Goal: Transaction & Acquisition: Purchase product/service

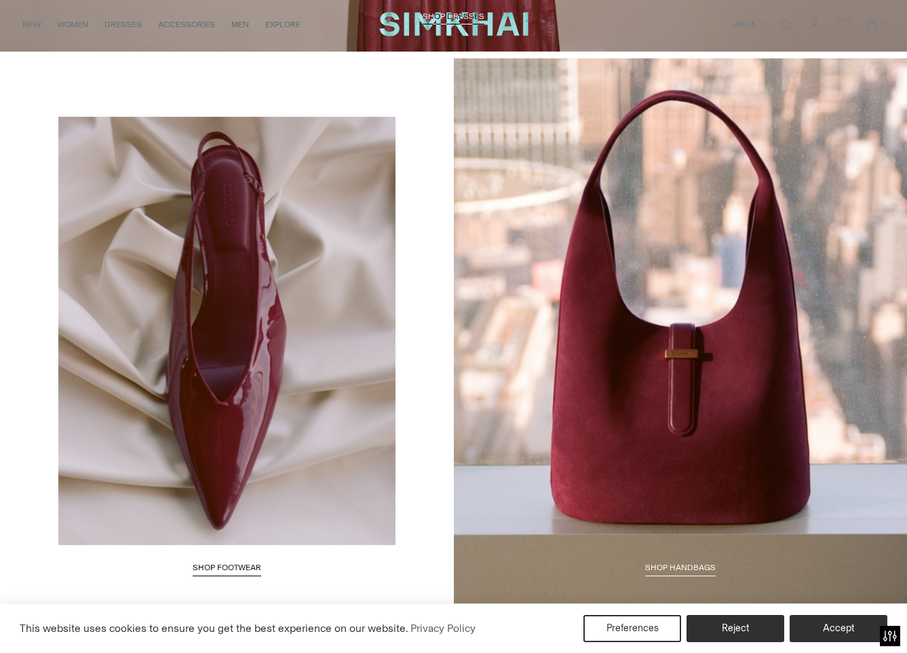
scroll to position [1965, 0]
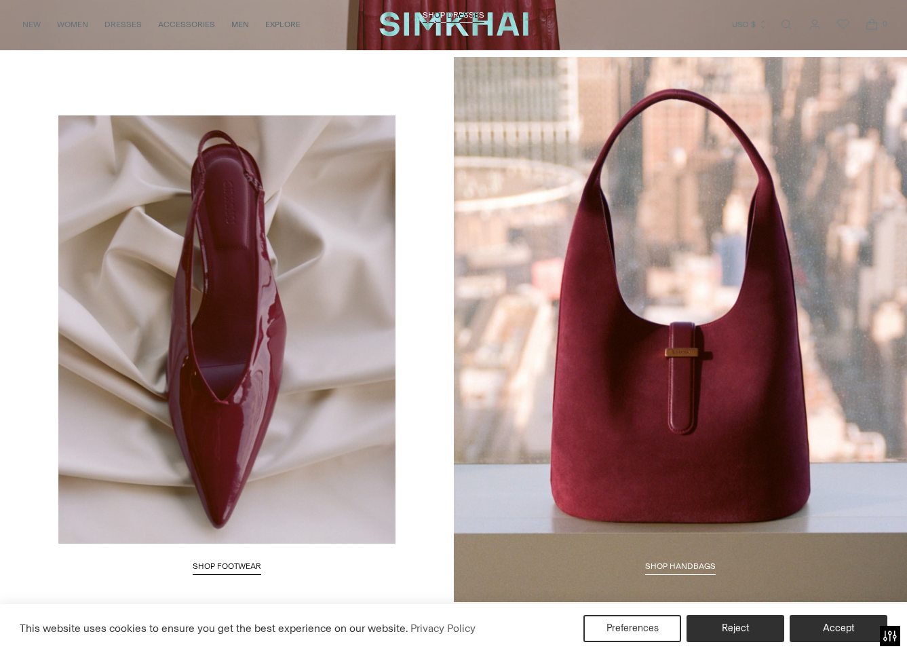
click at [683, 563] on span "Shop HANDBAGS" at bounding box center [680, 566] width 71 height 10
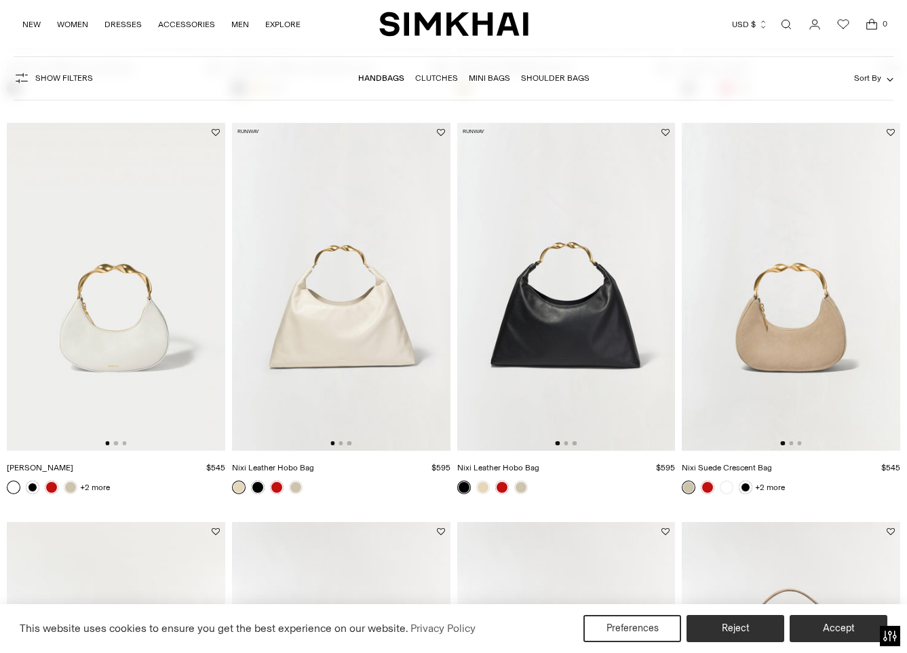
scroll to position [1670, 0]
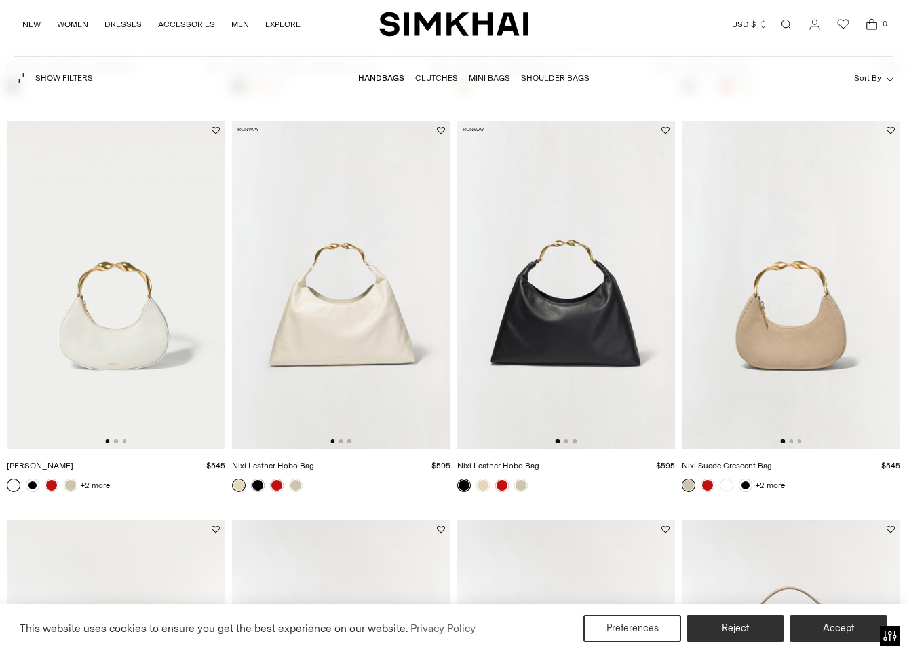
click at [588, 341] on img at bounding box center [566, 285] width 219 height 328
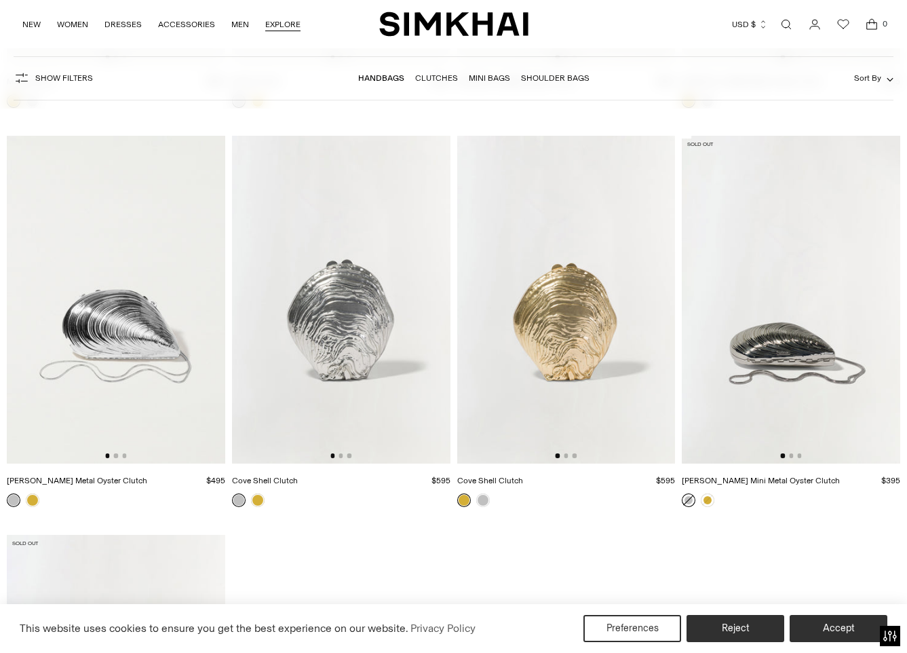
scroll to position [4018, 0]
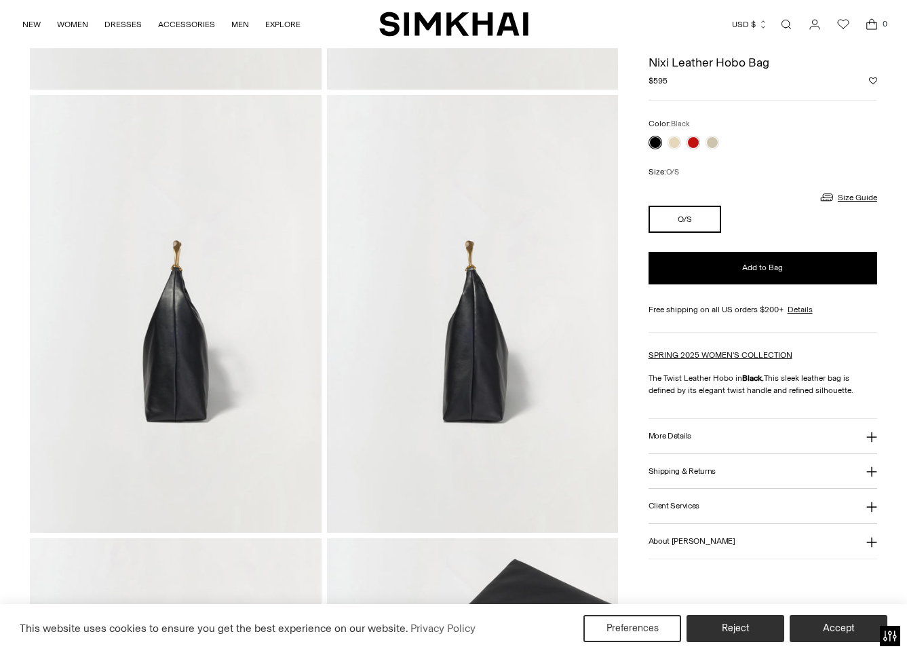
scroll to position [457, 0]
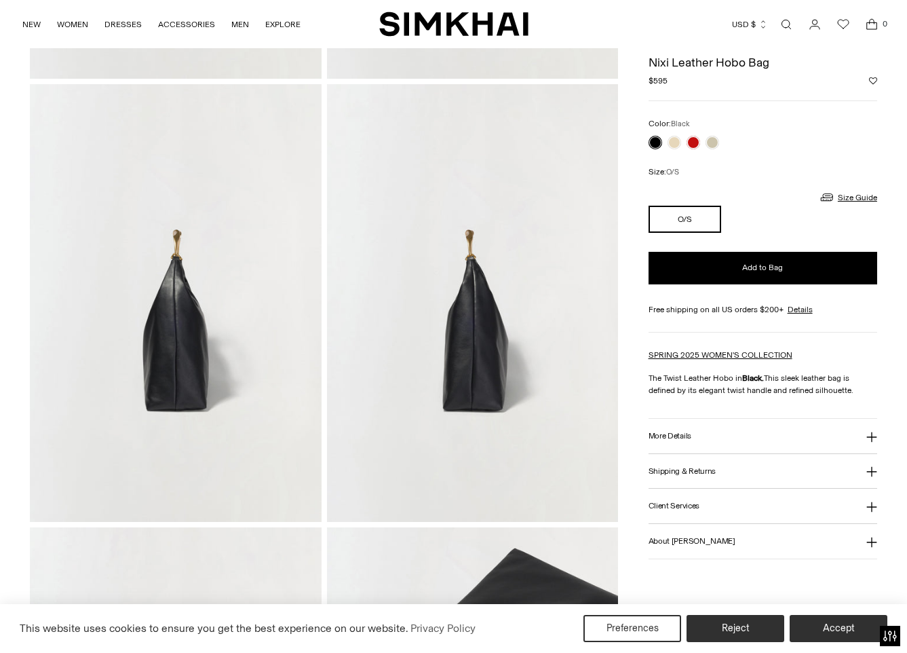
click at [670, 438] on h3 "More Details" at bounding box center [670, 436] width 43 height 9
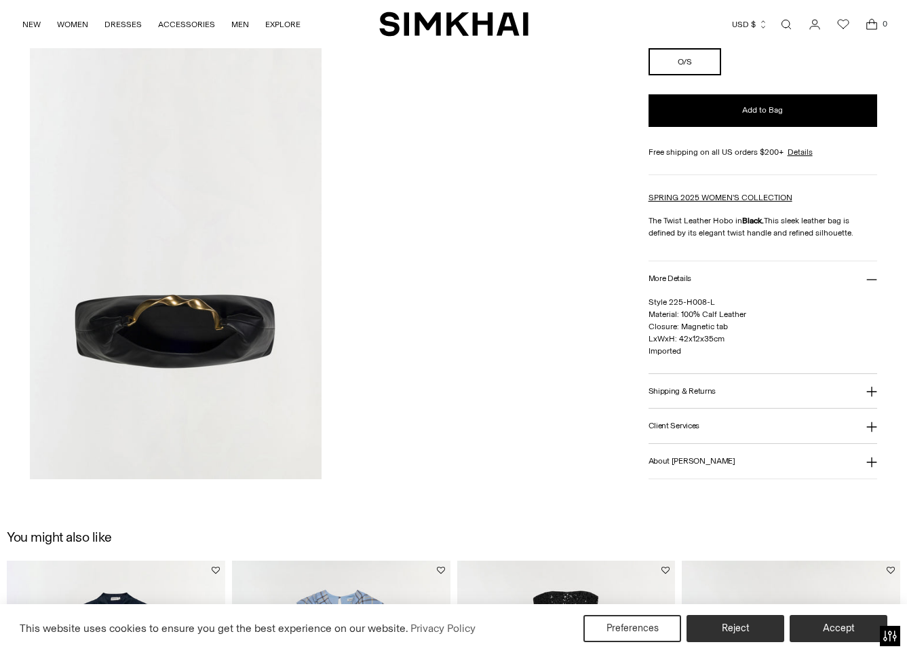
scroll to position [1393, 0]
